Goal: Information Seeking & Learning: Learn about a topic

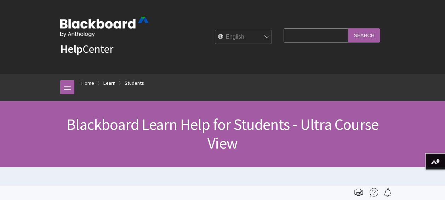
scroll to position [821, 0]
click at [305, 39] on input "Search Query" at bounding box center [316, 35] width 64 height 14
type input "messages"
click at [348, 28] on input "Search" at bounding box center [364, 35] width 32 height 14
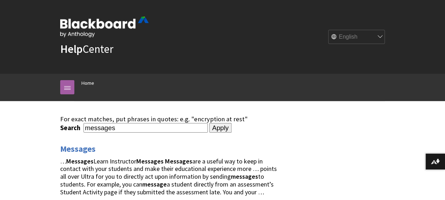
scroll to position [177, 0]
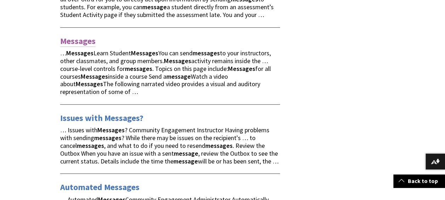
click at [66, 40] on link "Messages" at bounding box center [77, 40] width 35 height 11
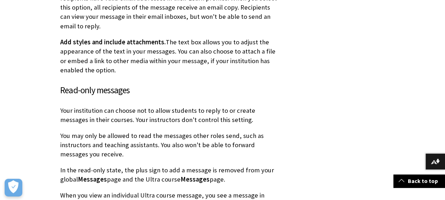
scroll to position [2124, 0]
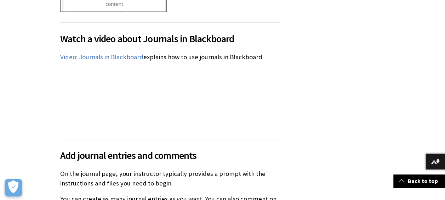
scroll to position [779, 0]
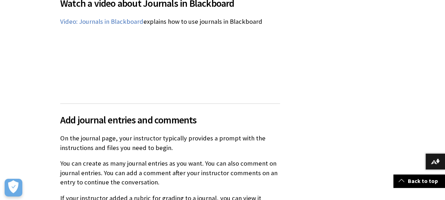
click at [209, 53] on div "Watch a video about Journals in Blackboard The following narrated video provide…" at bounding box center [170, 41] width 220 height 108
click at [186, 90] on div "Watch a video about Journals in Blackboard The following narrated video provide…" at bounding box center [170, 41] width 220 height 108
